Goal: Task Accomplishment & Management: Use online tool/utility

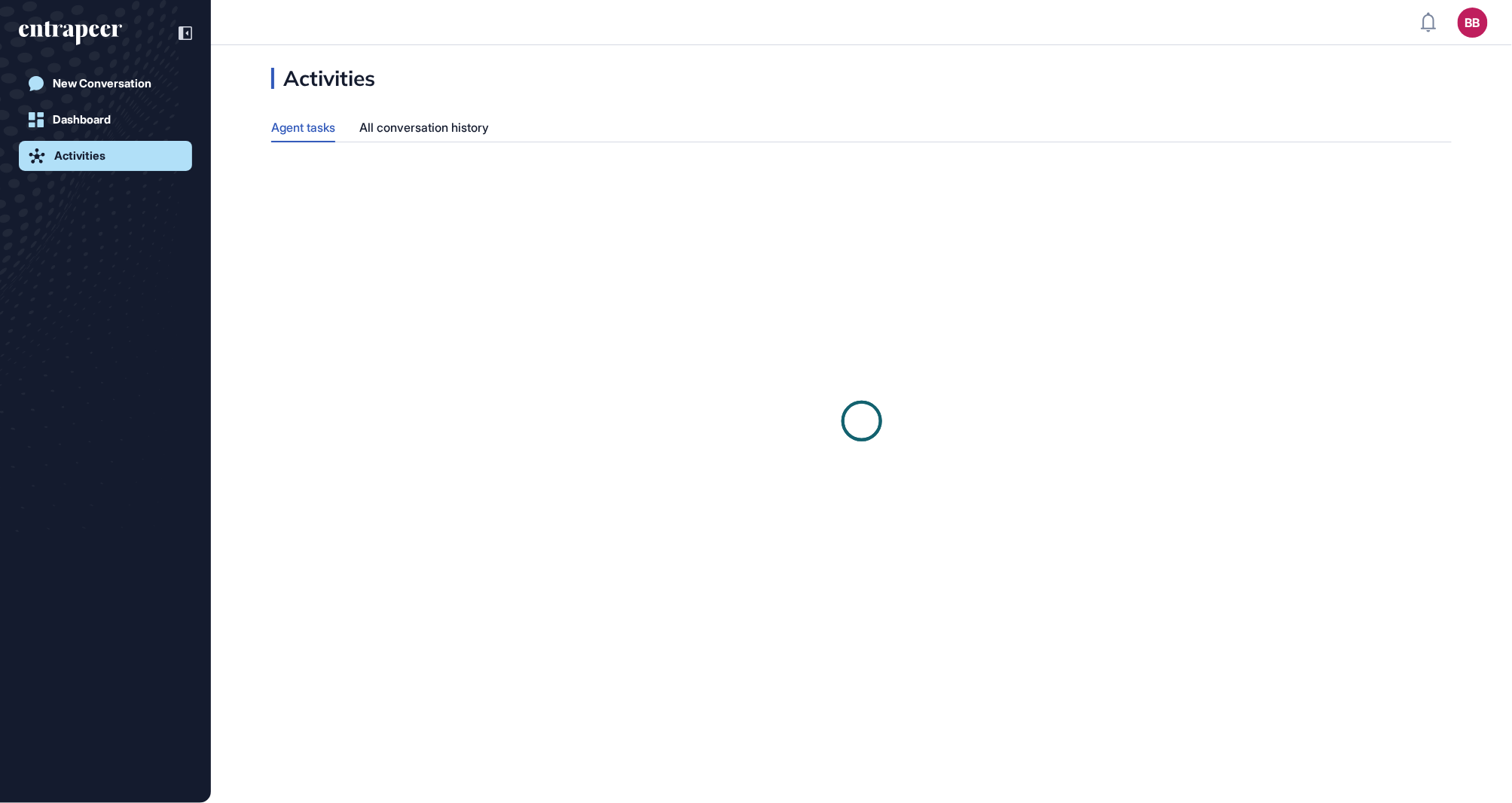
scroll to position [1, 1]
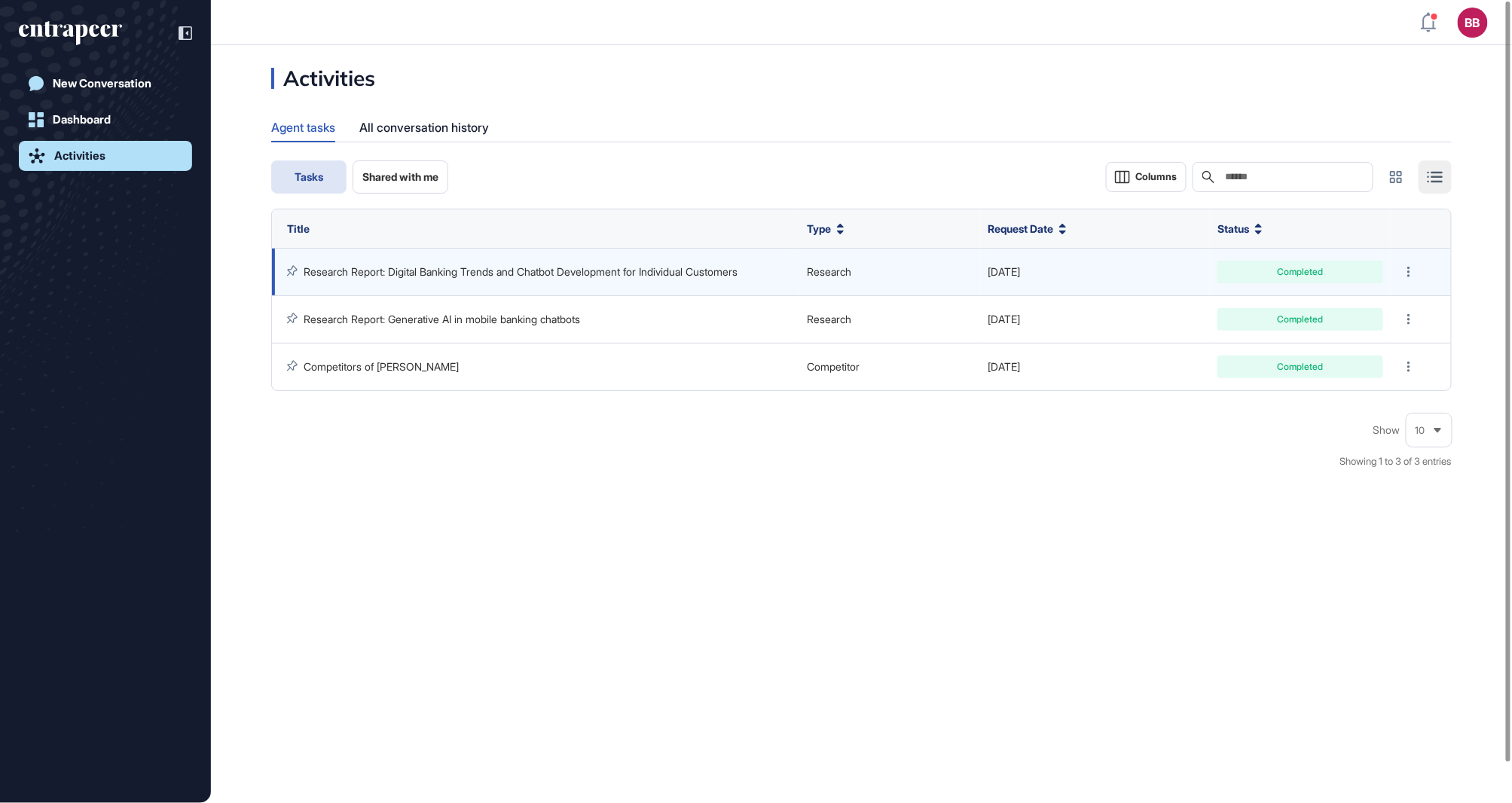
click at [560, 273] on link "Research Report: Digital Banking Trends and Chatbot Development for Individual …" at bounding box center [520, 271] width 434 height 13
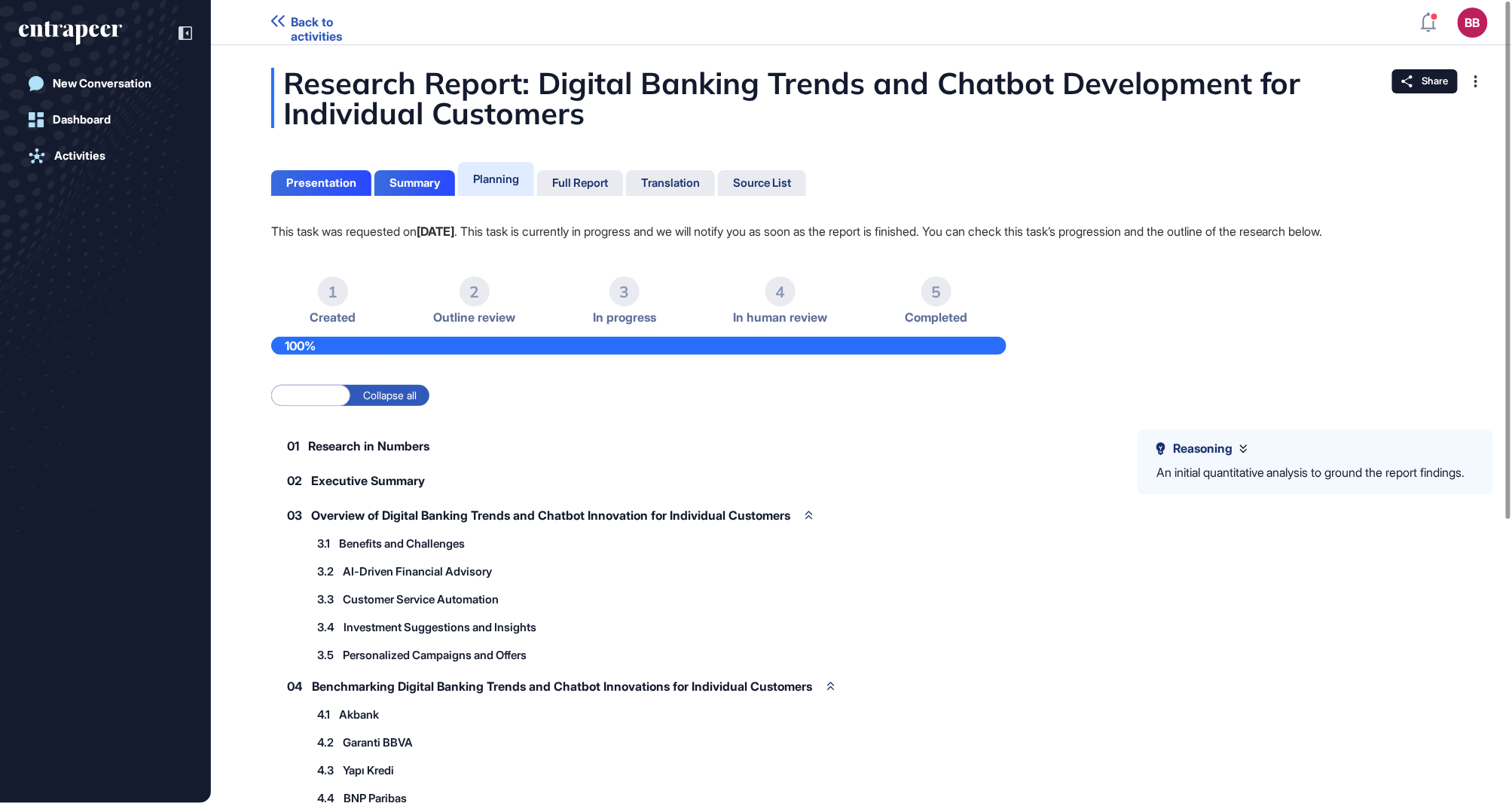
drag, startPoint x: 212, startPoint y: 630, endPoint x: 173, endPoint y: 586, distance: 58.8
click at [173, 586] on div "New Conversation Dashboard Activities" at bounding box center [106, 417] width 173 height 697
click at [332, 179] on div "Presentation" at bounding box center [321, 183] width 70 height 14
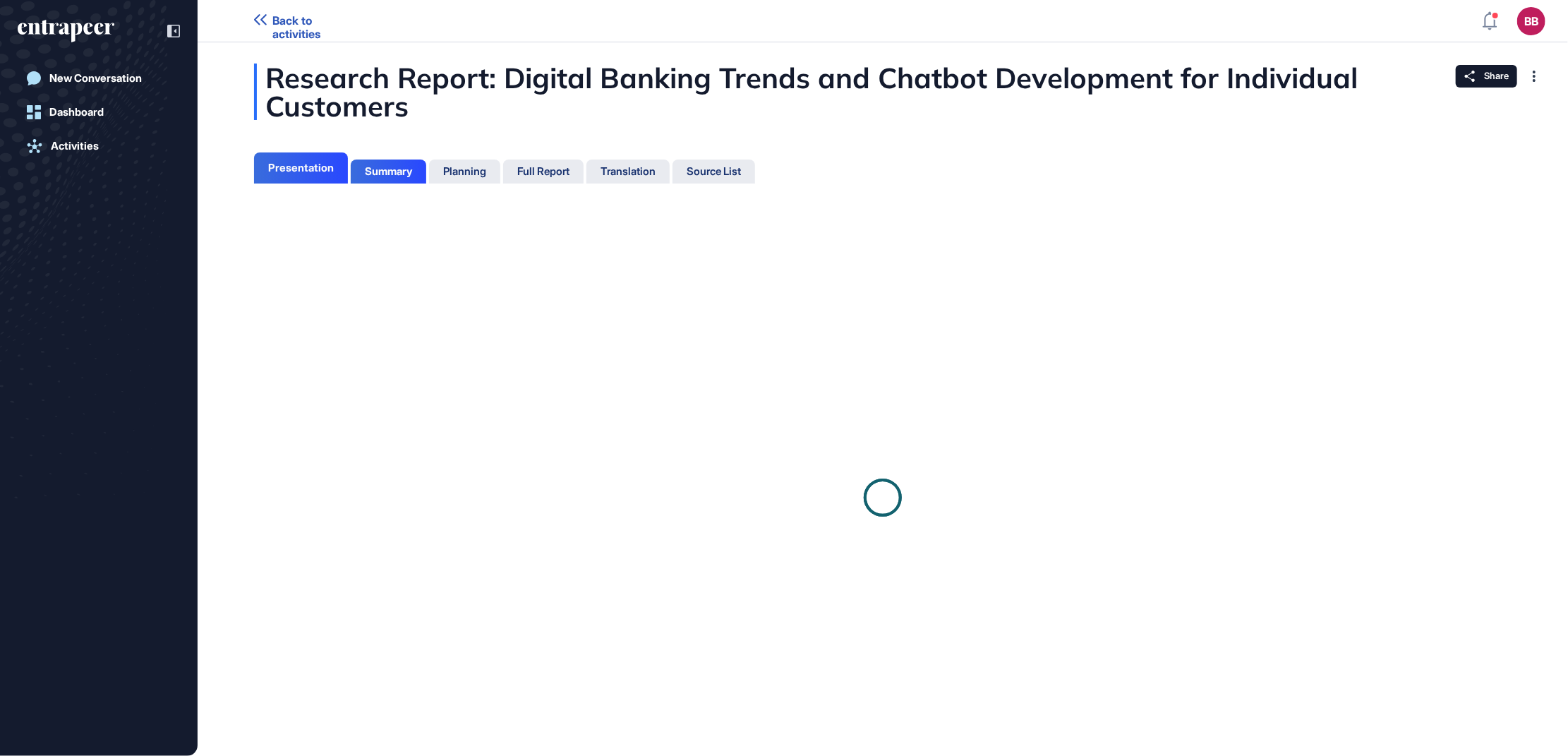
scroll to position [684, 3]
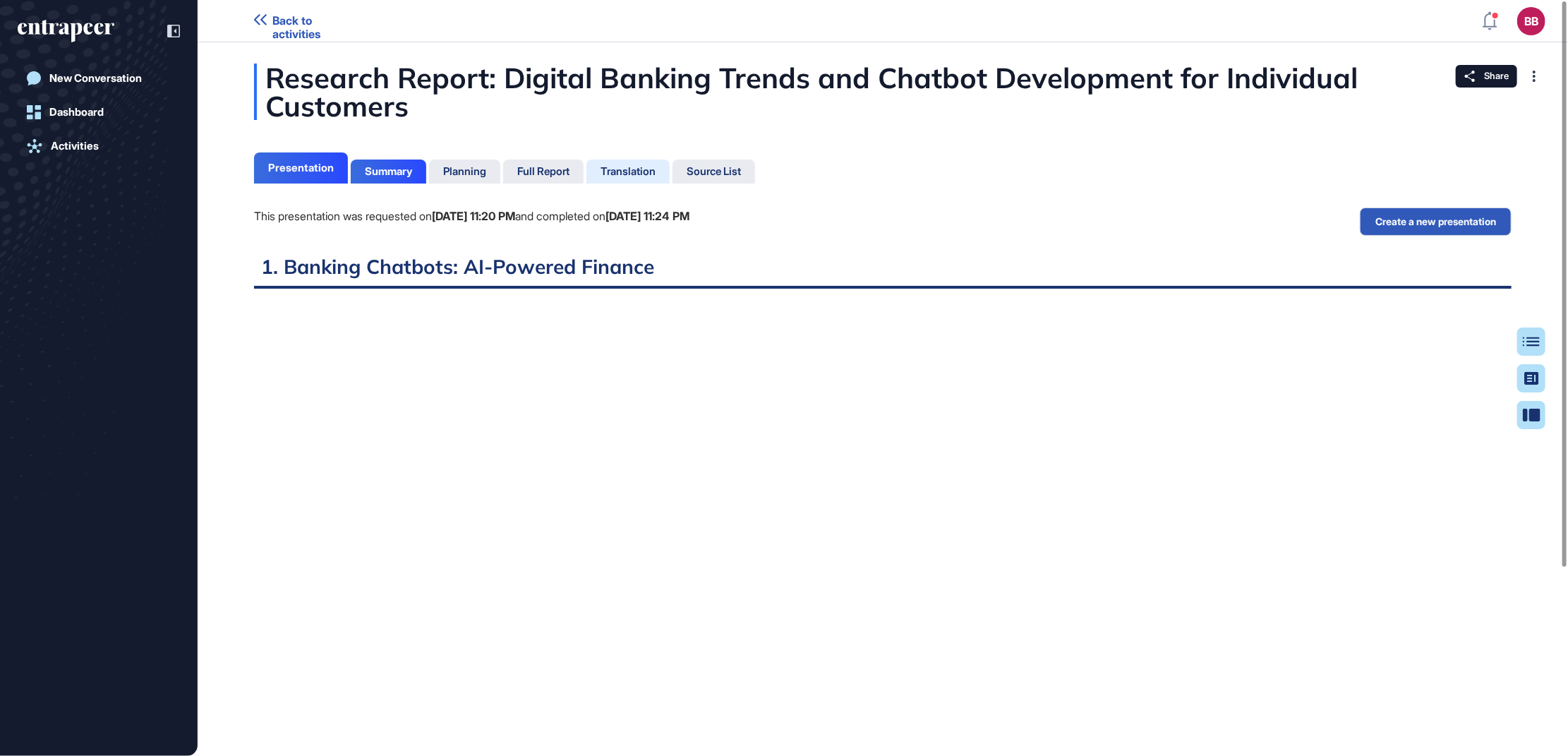
click at [651, 172] on div "Translation" at bounding box center [628, 171] width 55 height 13
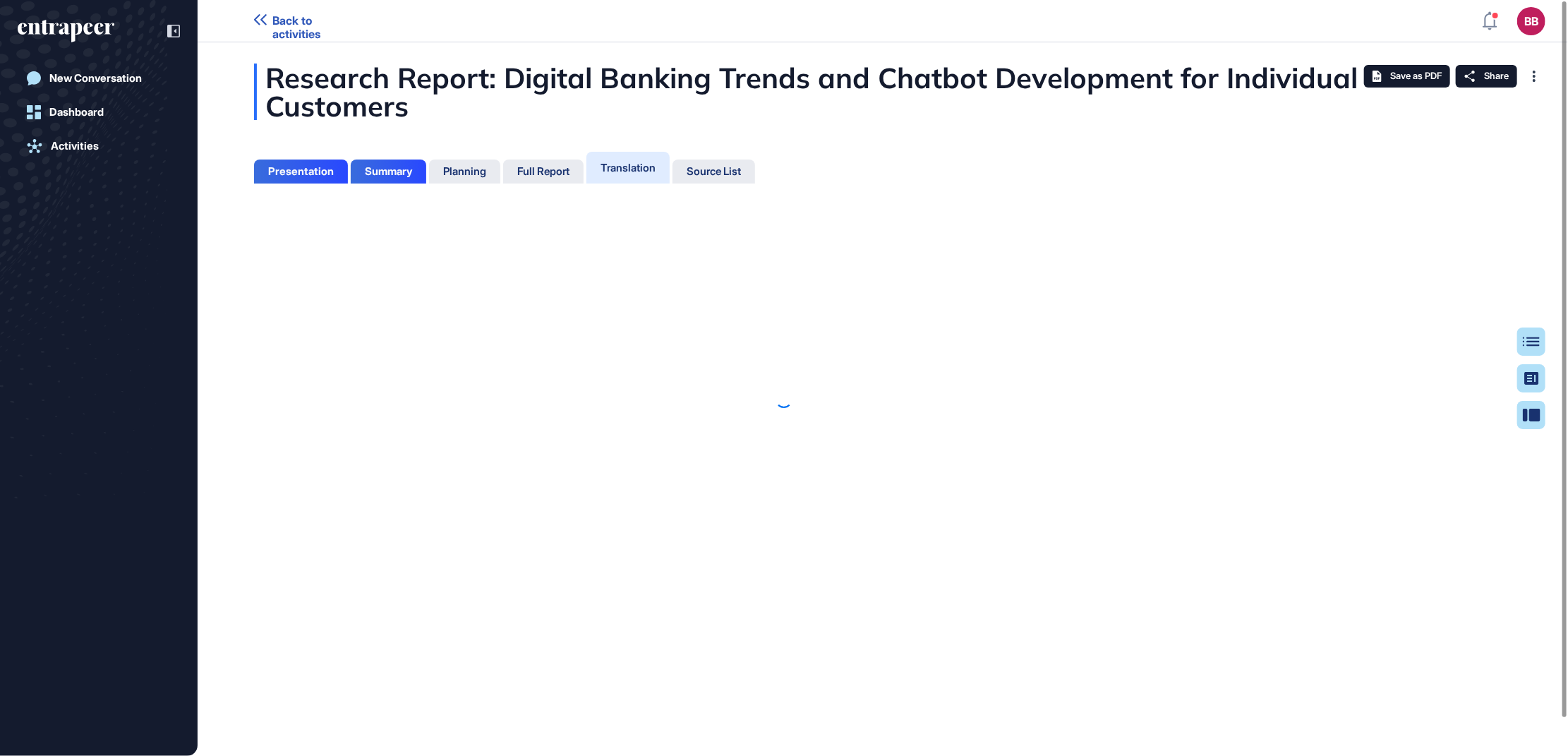
scroll to position [6, 1]
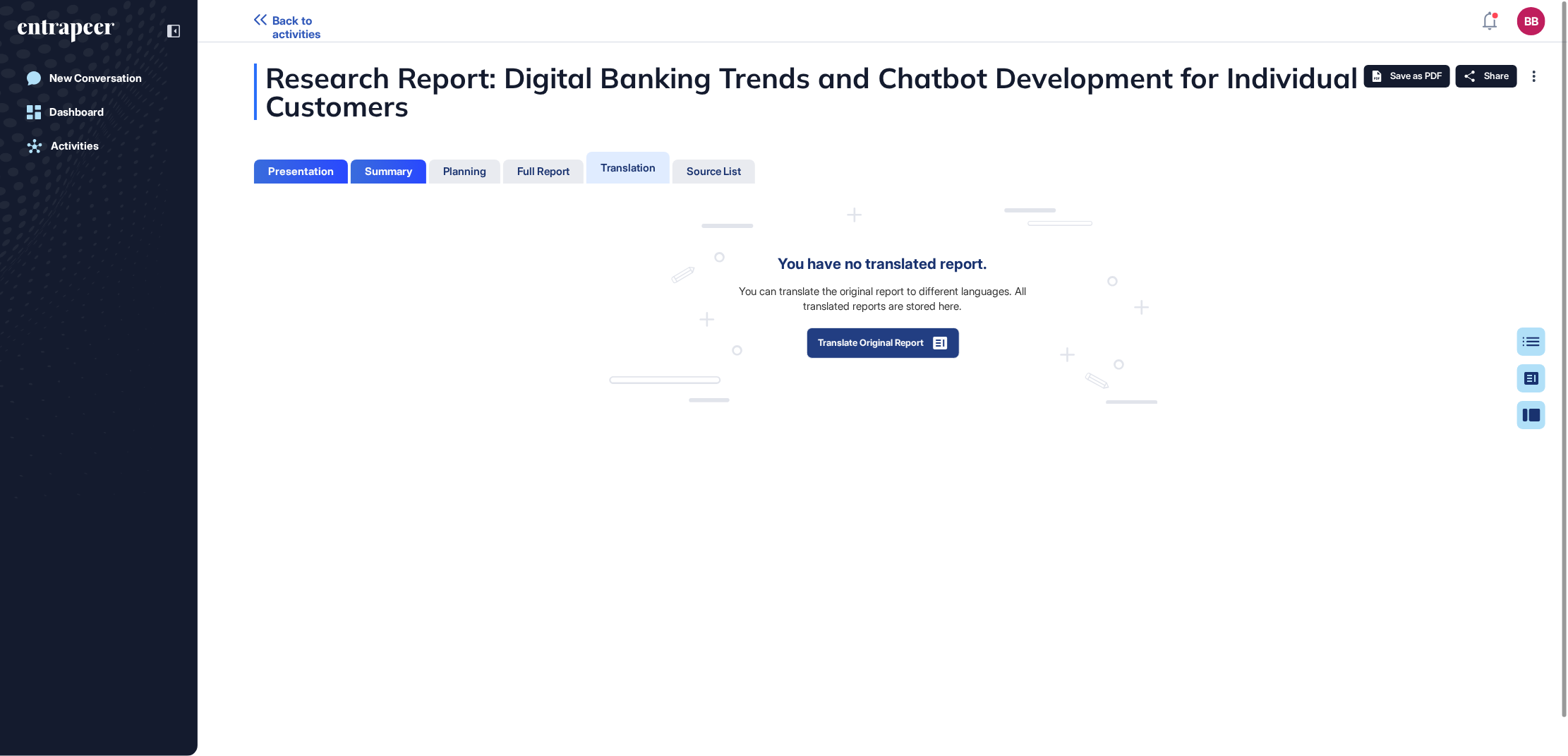
click at [839, 343] on button "Translate Original Report" at bounding box center [883, 343] width 153 height 31
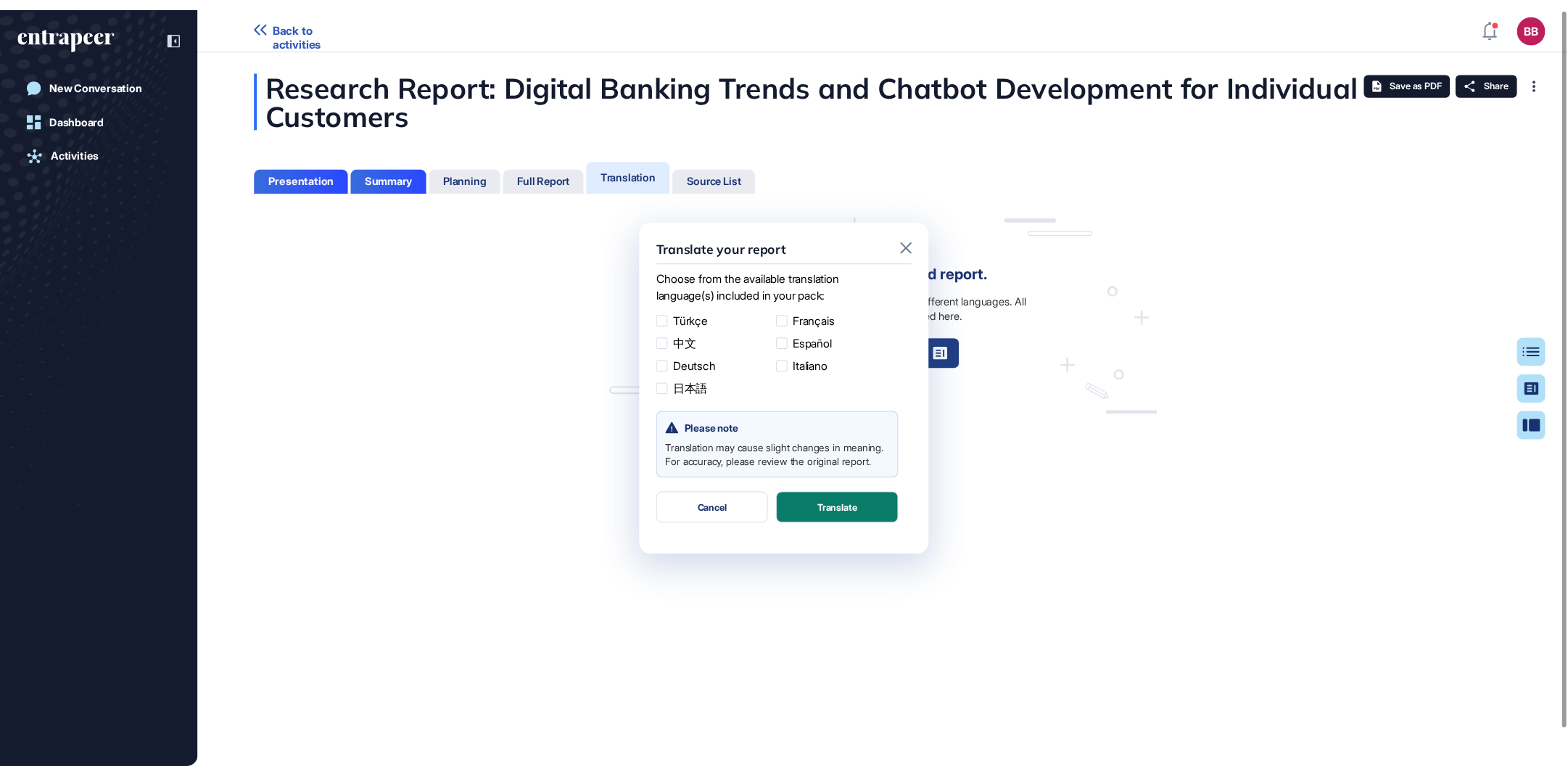
scroll to position [1, 1]
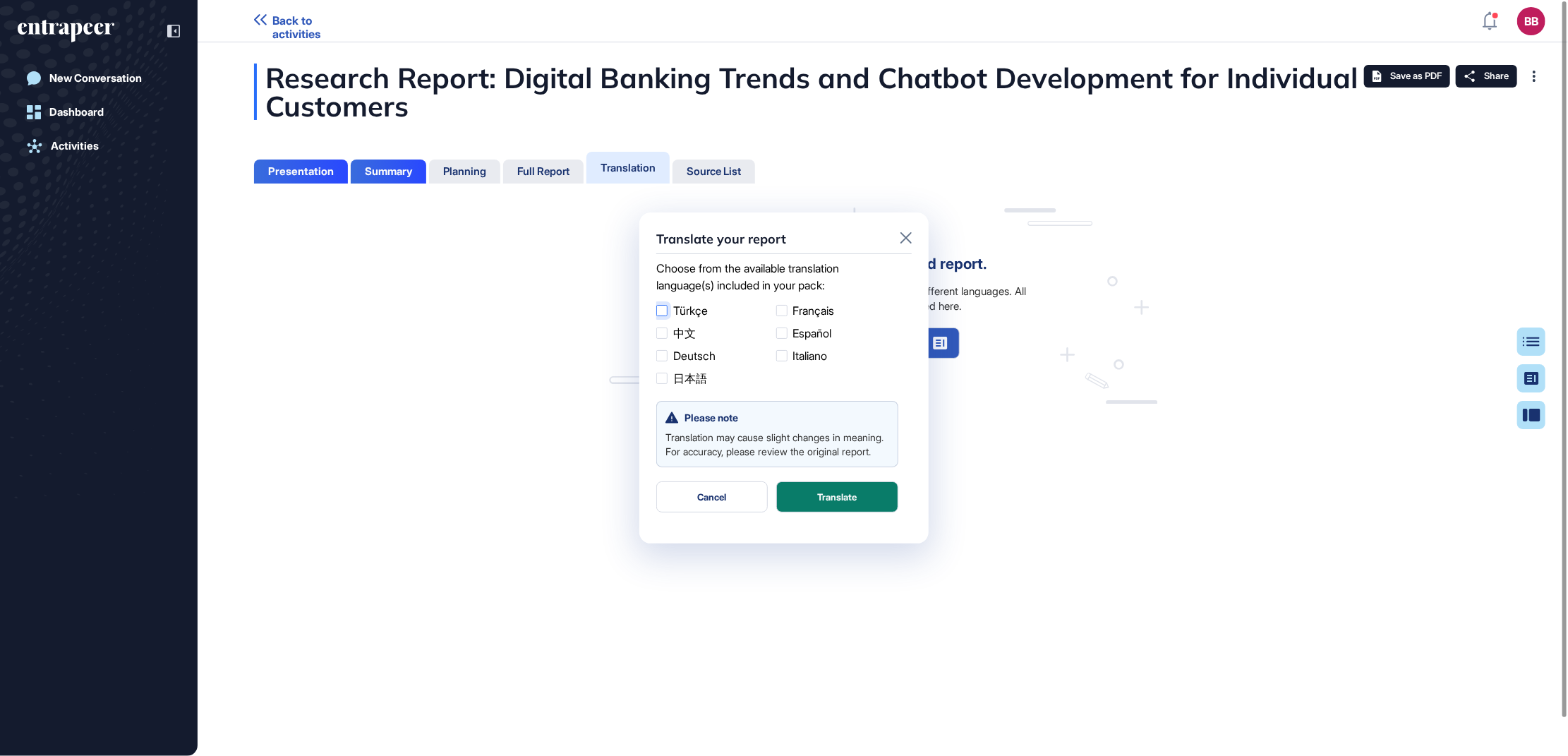
click at [669, 306] on label "Türkçe" at bounding box center [713, 310] width 114 height 17
click at [834, 507] on button "Translate" at bounding box center [837, 497] width 122 height 31
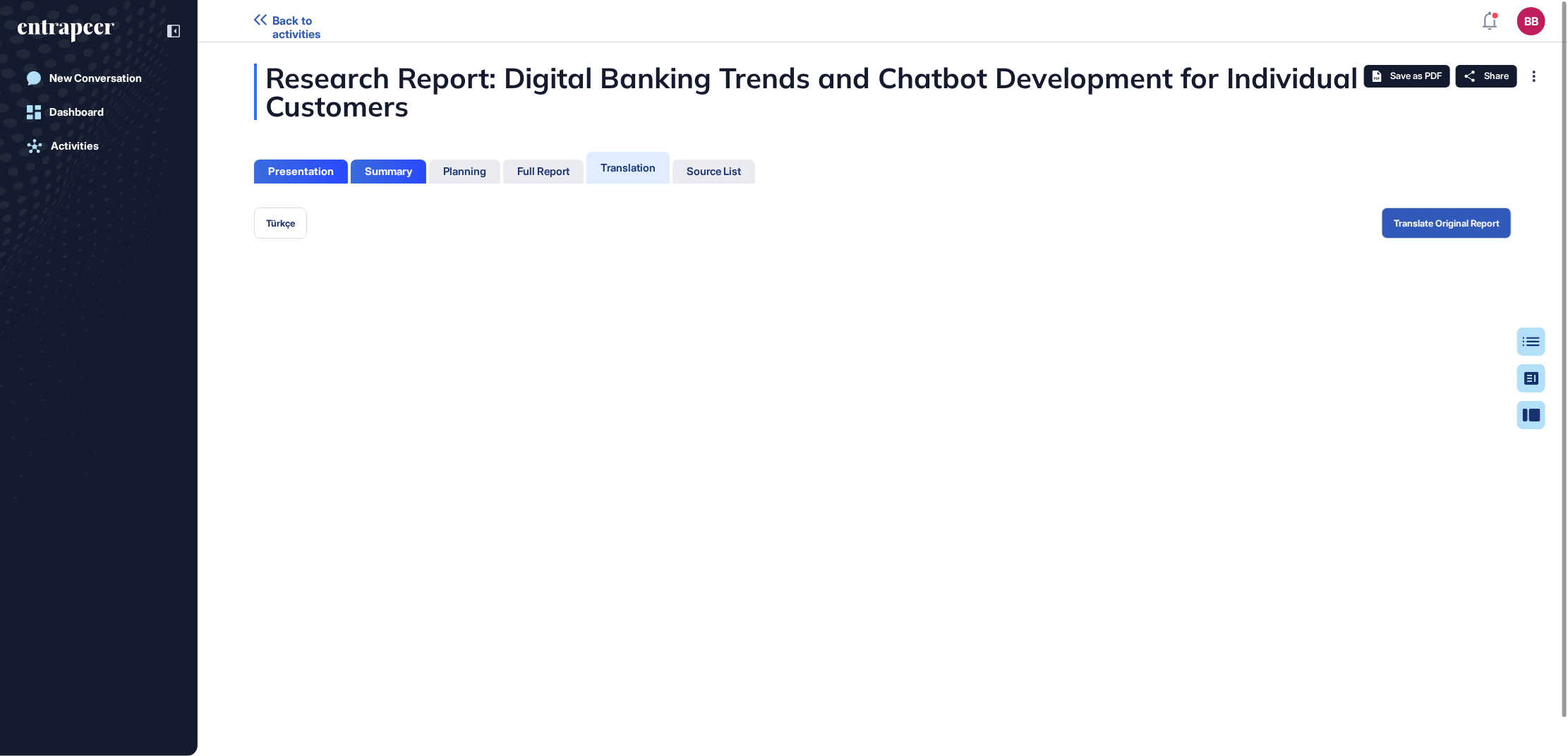
click at [1064, 605] on div "Research Report: Digital Banking Trends and Chatbot Development for Individual …" at bounding box center [883, 399] width 1370 height 713
click at [291, 228] on button "Türkçe" at bounding box center [280, 222] width 53 height 31
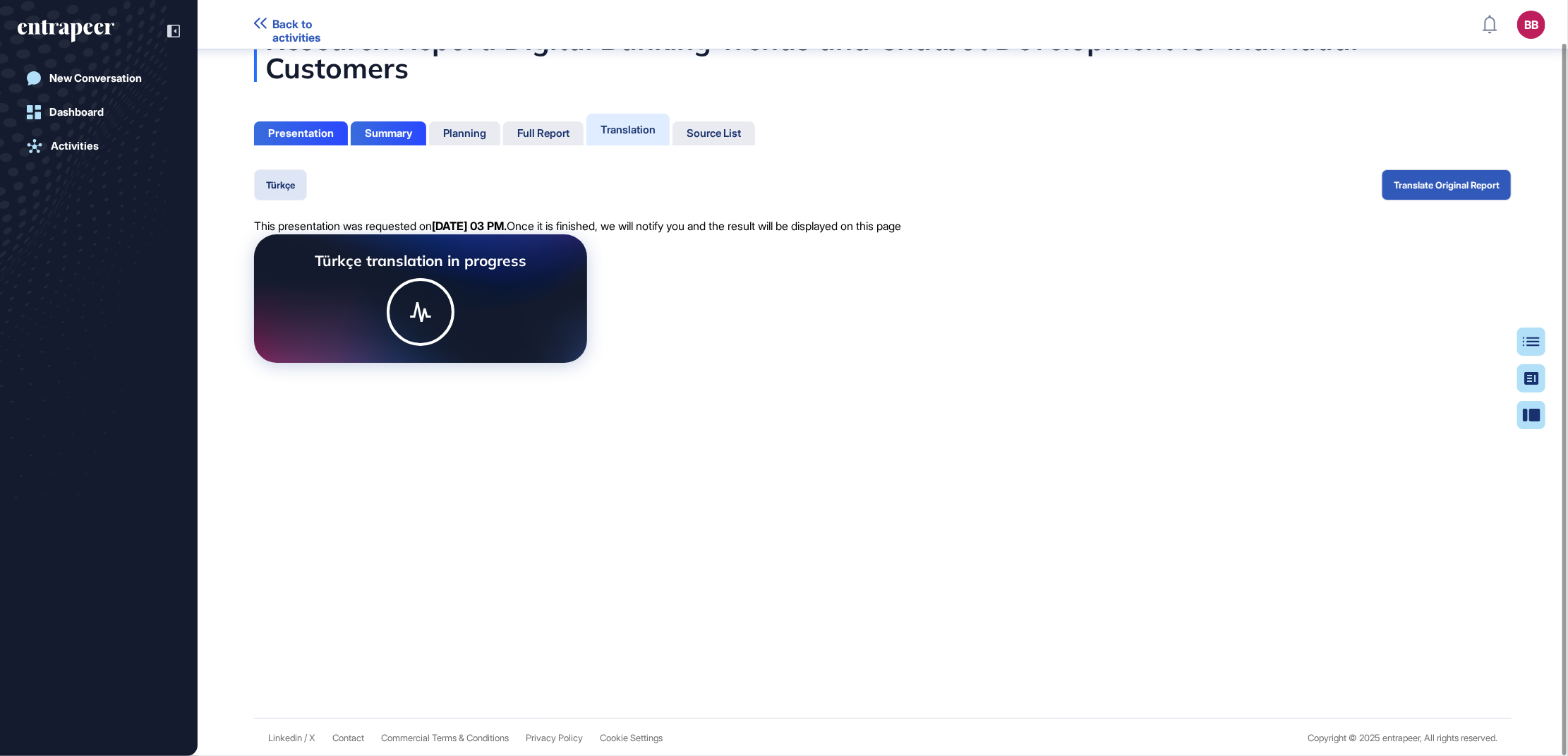
scroll to position [47, 0]
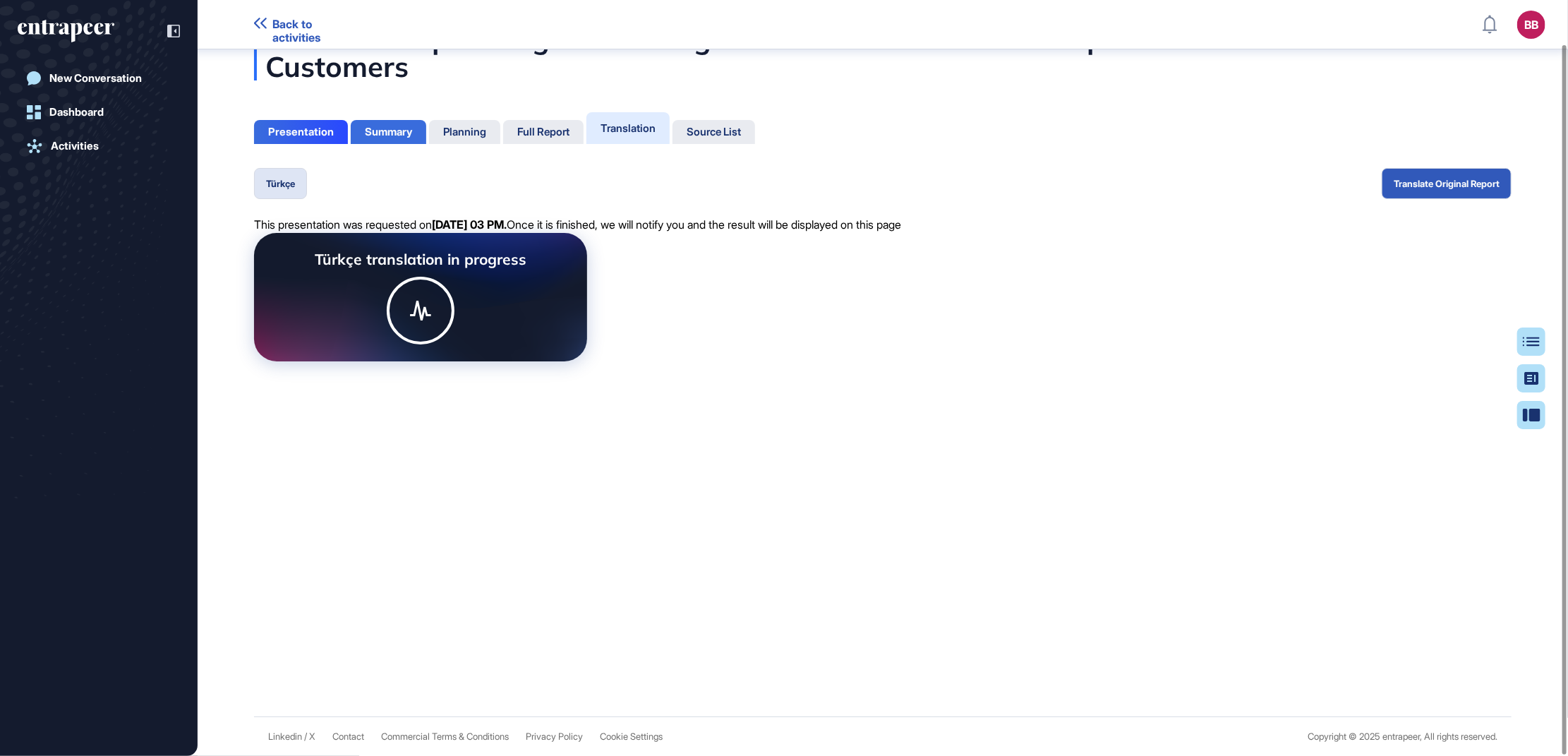
click at [395, 127] on div "Summary" at bounding box center [388, 131] width 47 height 13
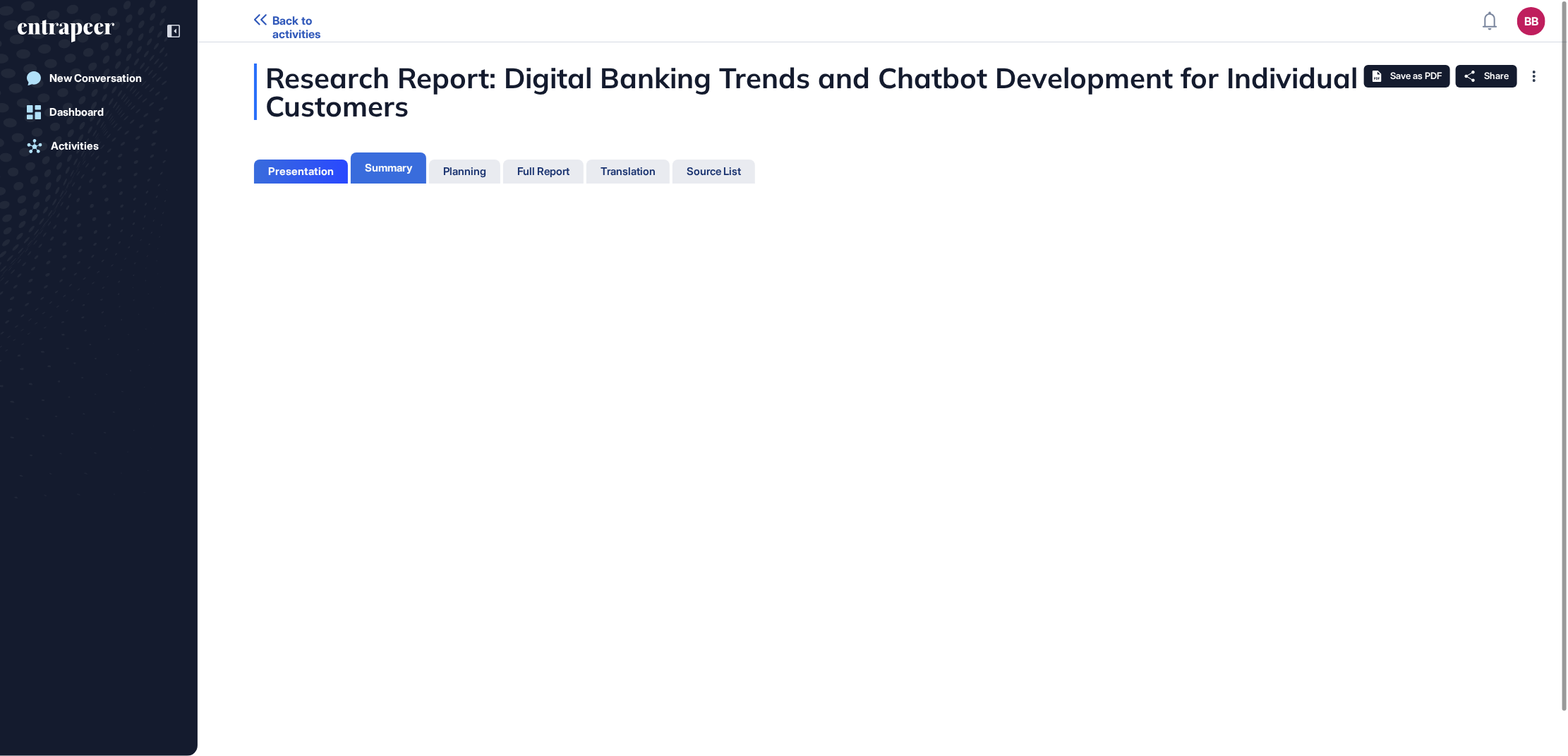
scroll to position [6, 1]
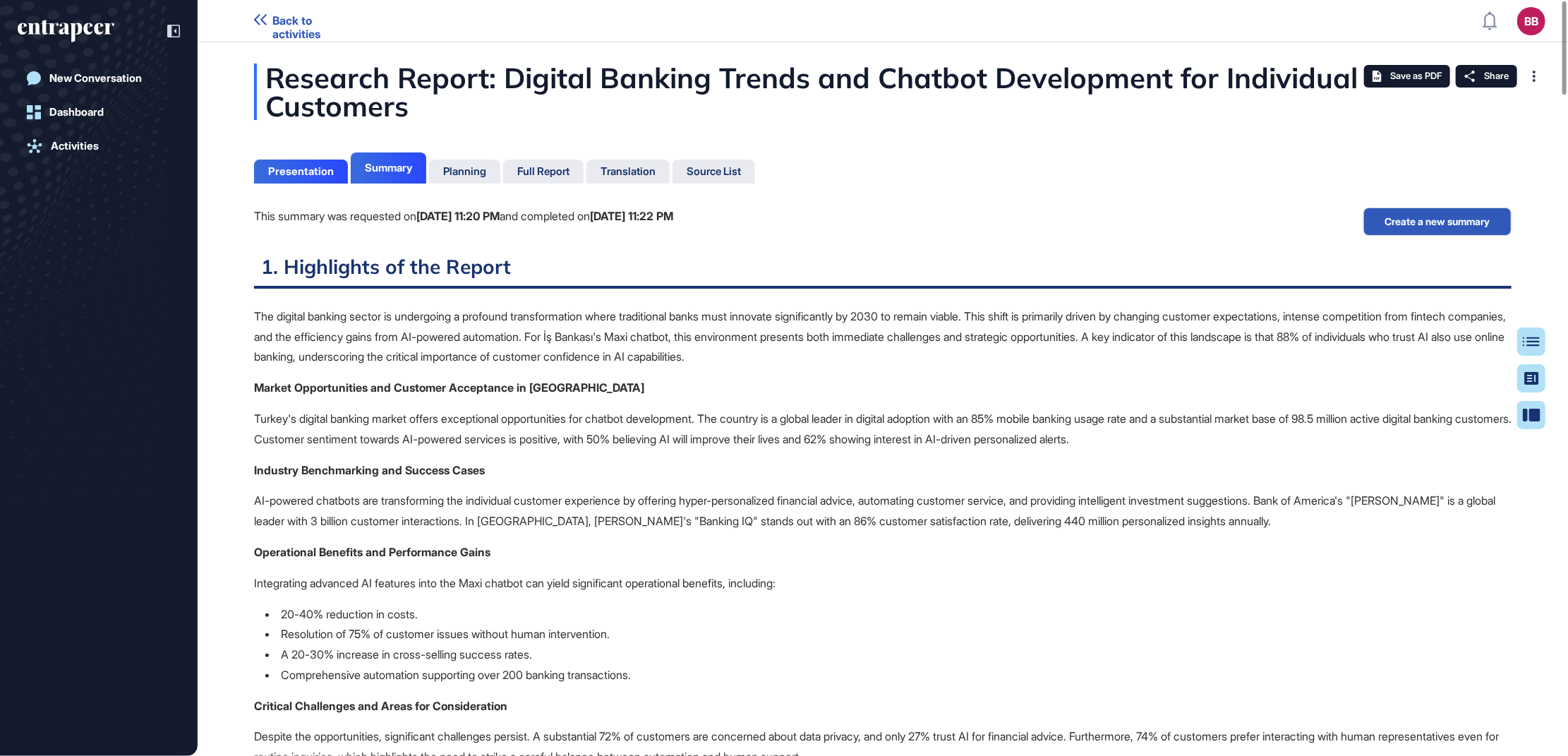
scroll to position [6, 1]
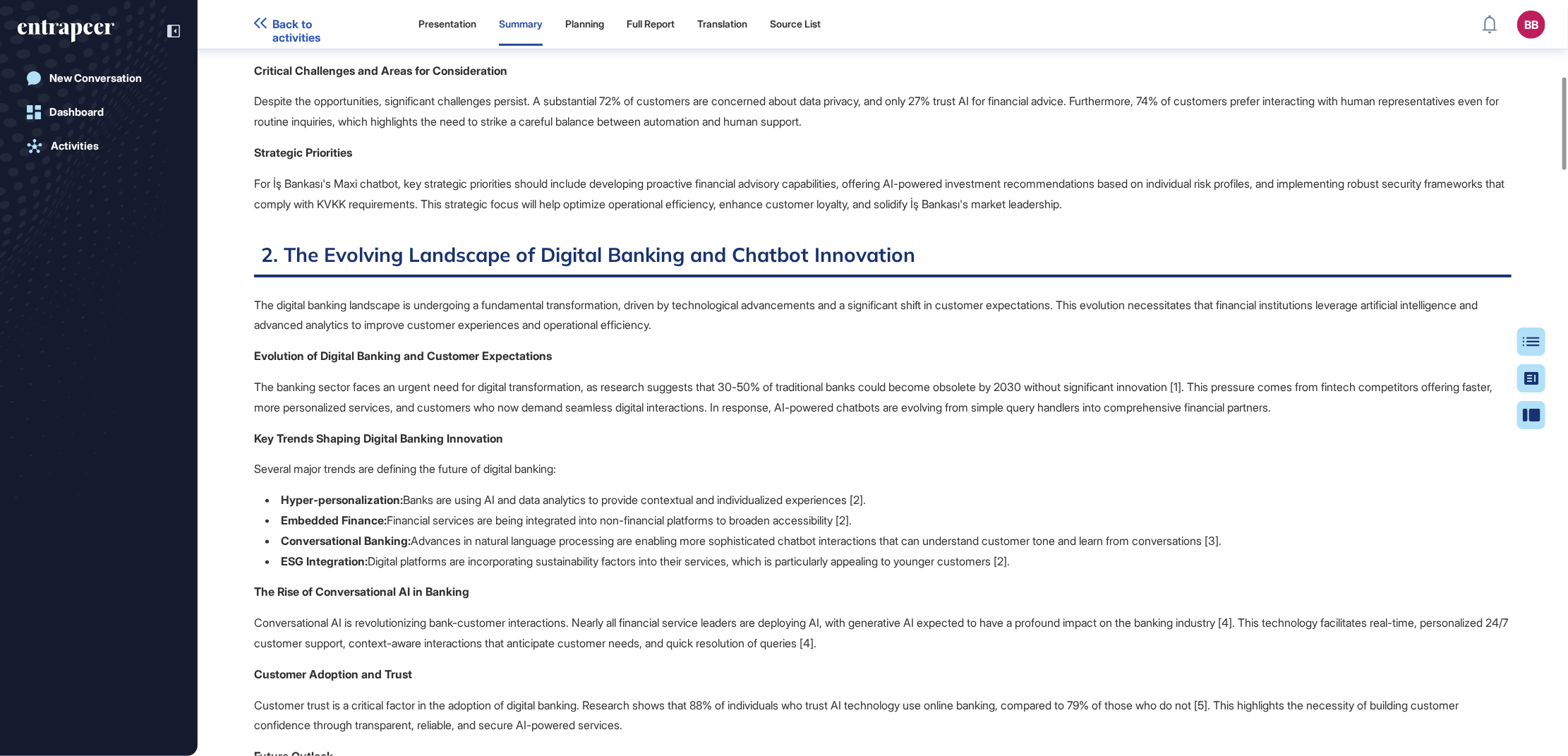
scroll to position [713, 0]
